Goal: Task Accomplishment & Management: Manage account settings

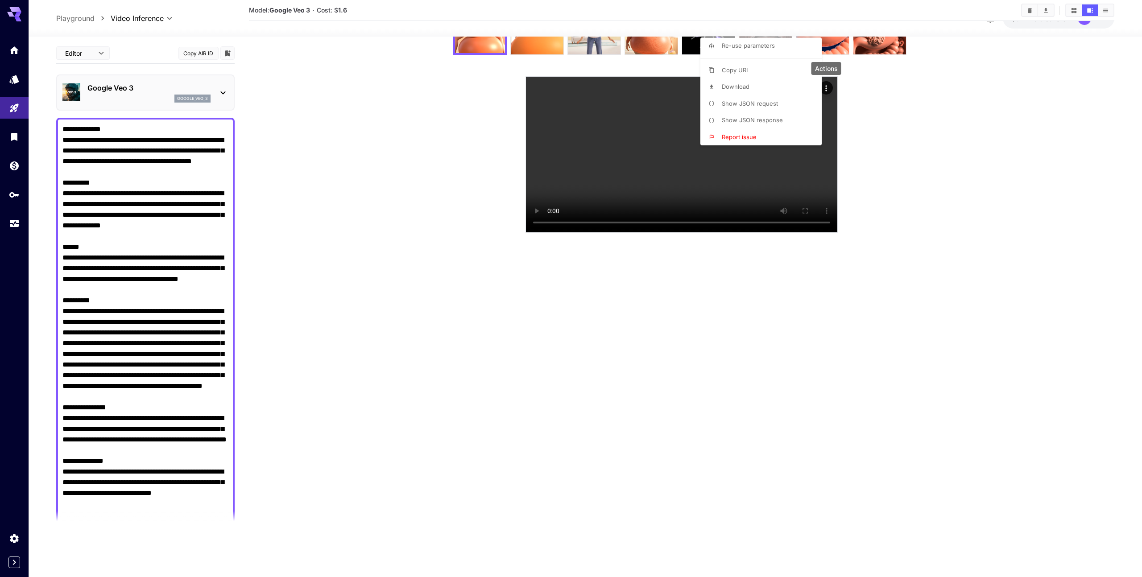
scroll to position [396, 0]
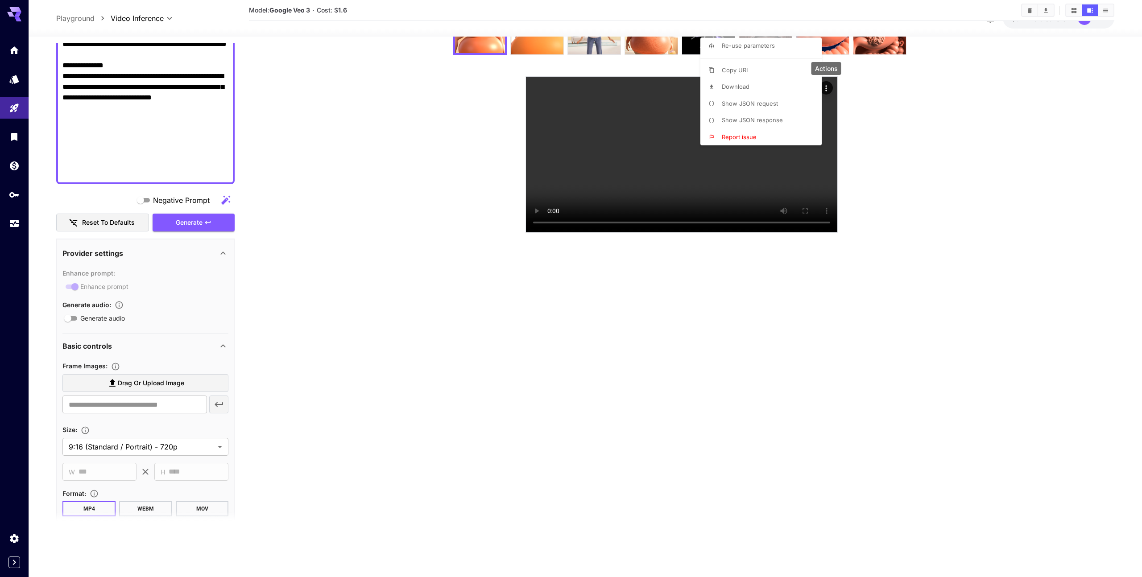
click at [396, 124] on div at bounding box center [571, 288] width 1142 height 577
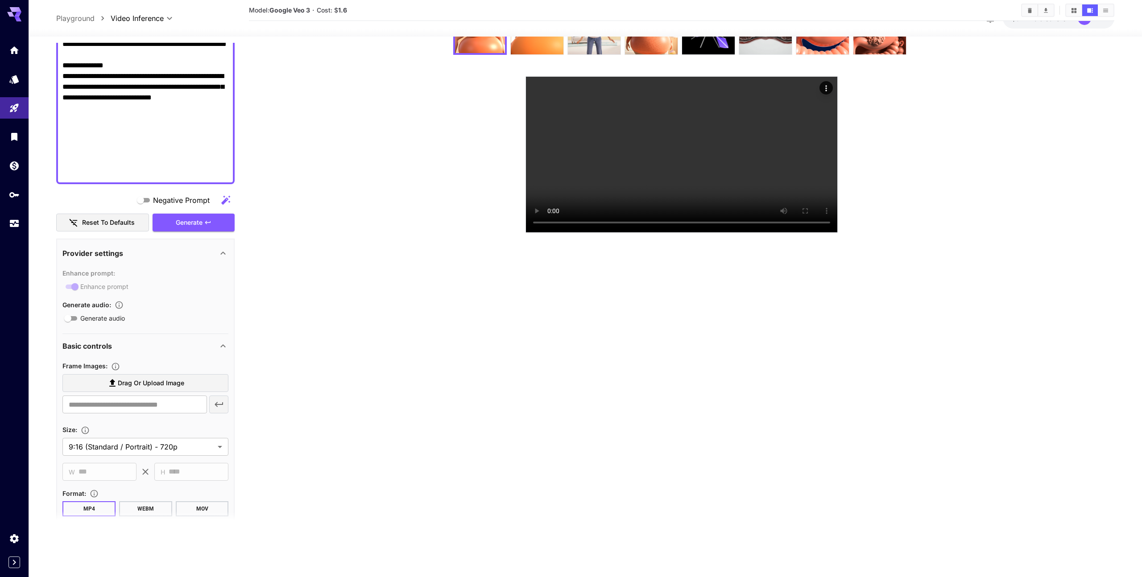
scroll to position [0, 0]
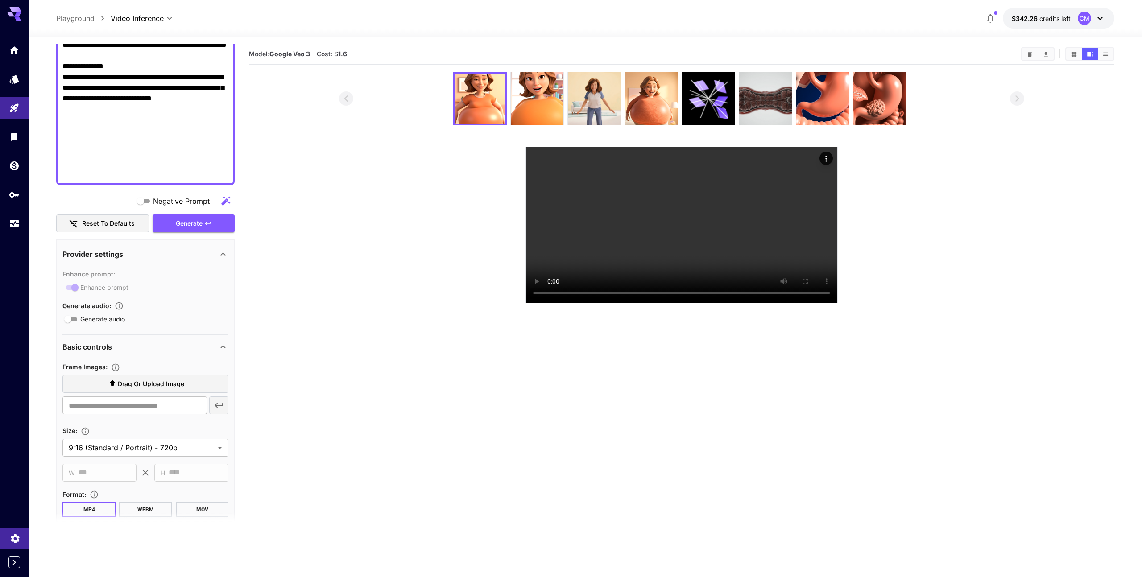
click at [13, 535] on icon "Settings" at bounding box center [15, 536] width 8 height 9
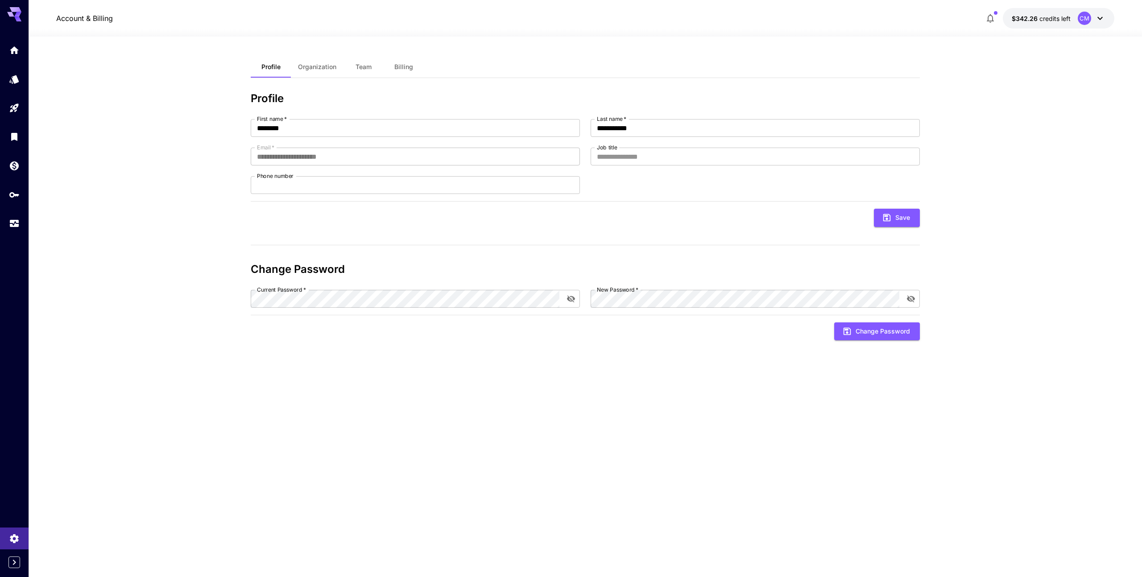
click at [103, 124] on section "**********" at bounding box center [585, 307] width 1113 height 541
drag, startPoint x: 306, startPoint y: 68, endPoint x: 340, endPoint y: 65, distance: 33.6
click at [308, 67] on span "Organization" at bounding box center [317, 67] width 38 height 8
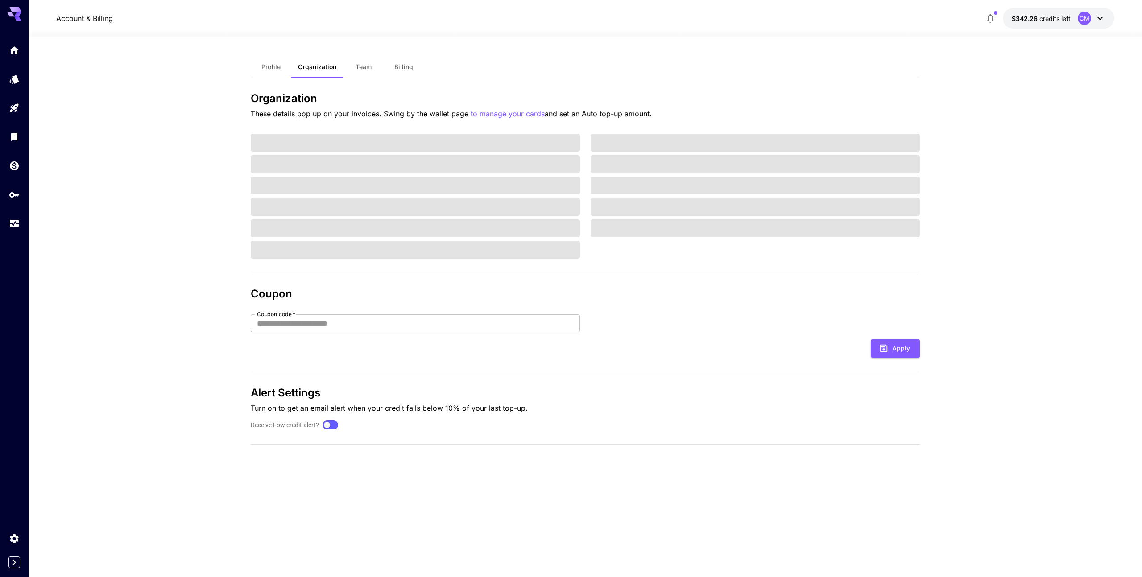
drag, startPoint x: 340, startPoint y: 65, endPoint x: 373, endPoint y: 62, distance: 33.1
click at [341, 64] on button "Organization" at bounding box center [317, 66] width 53 height 21
drag, startPoint x: 395, startPoint y: 63, endPoint x: 379, endPoint y: 82, distance: 25.0
click at [395, 63] on span "Billing" at bounding box center [403, 67] width 19 height 8
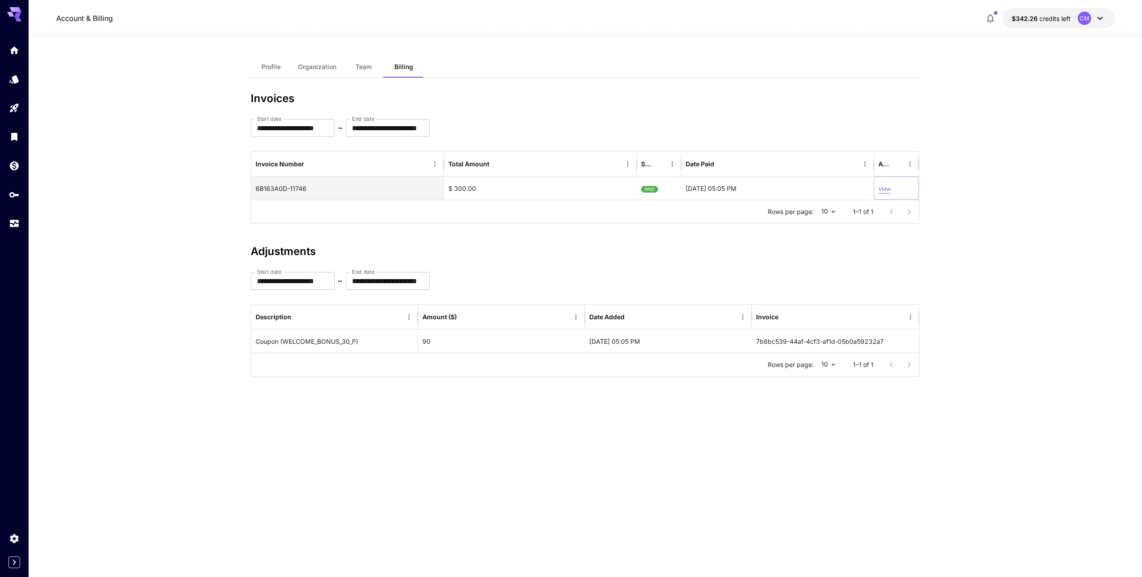
click at [885, 191] on p "View" at bounding box center [884, 189] width 12 height 8
